Goal: Find specific page/section: Find specific page/section

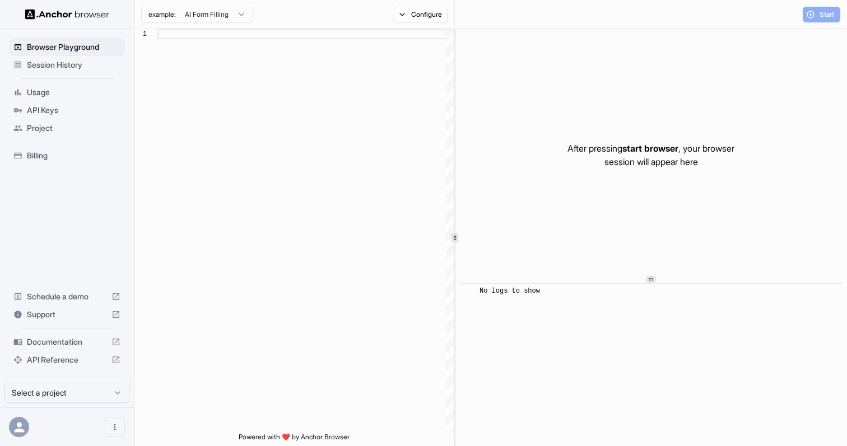
scroll to position [101, 0]
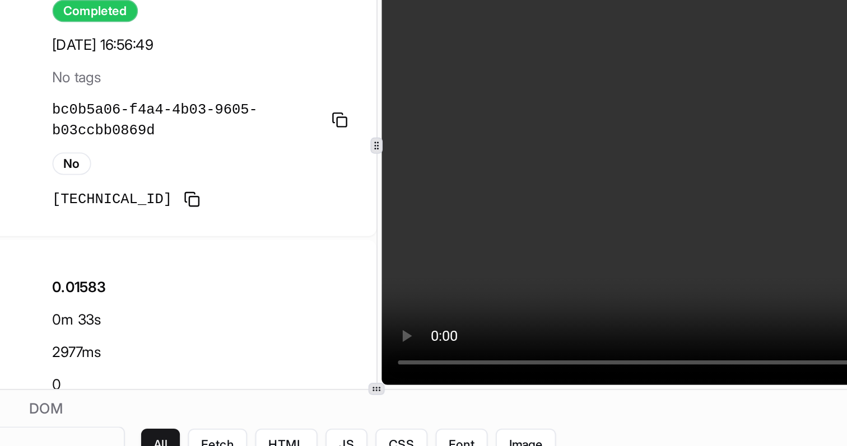
click at [631, 132] on video at bounding box center [669, 133] width 352 height 263
